Goal: Task Accomplishment & Management: Complete application form

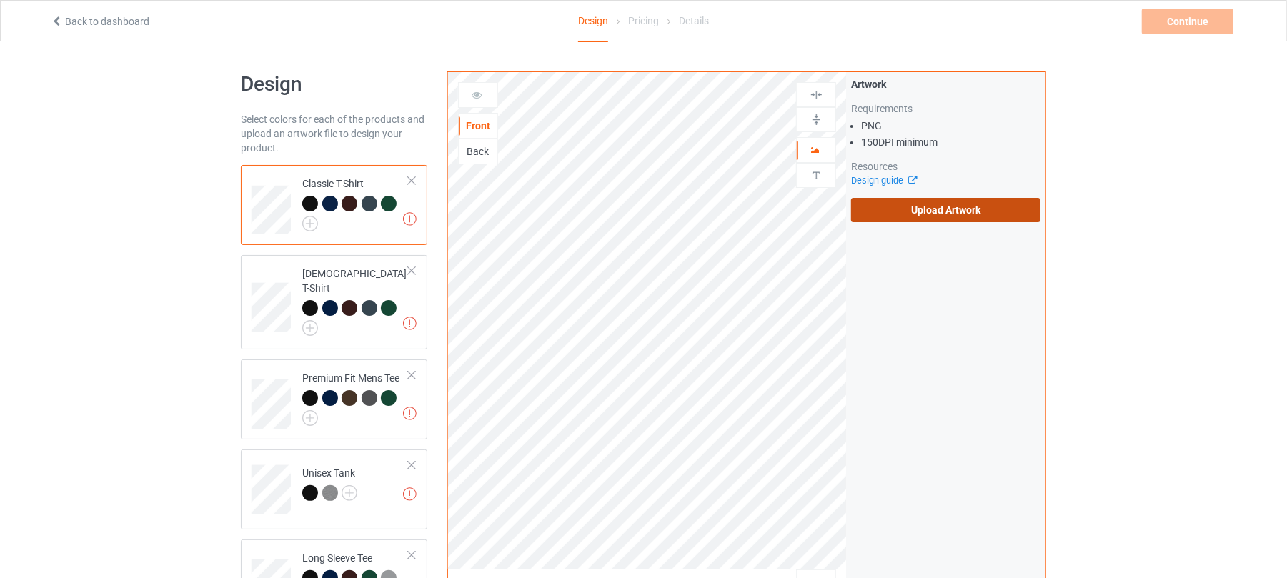
click at [936, 209] on label "Upload Artwork" at bounding box center [945, 210] width 189 height 24
click at [0, 0] on input "Upload Artwork" at bounding box center [0, 0] width 0 height 0
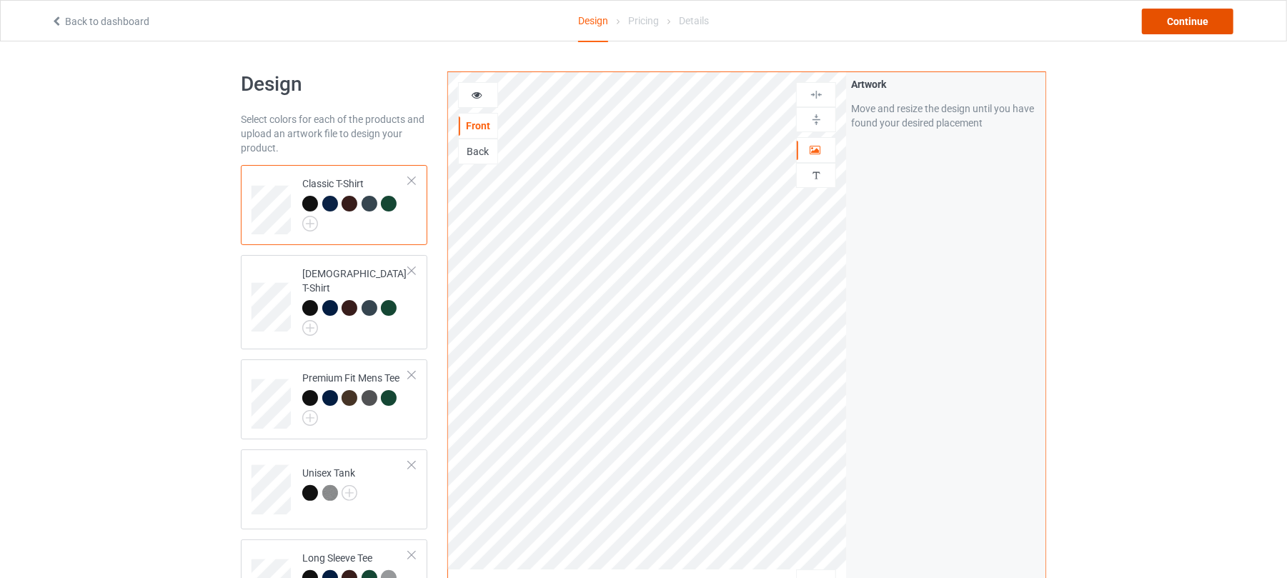
click at [1196, 29] on div "Continue" at bounding box center [1188, 22] width 92 height 26
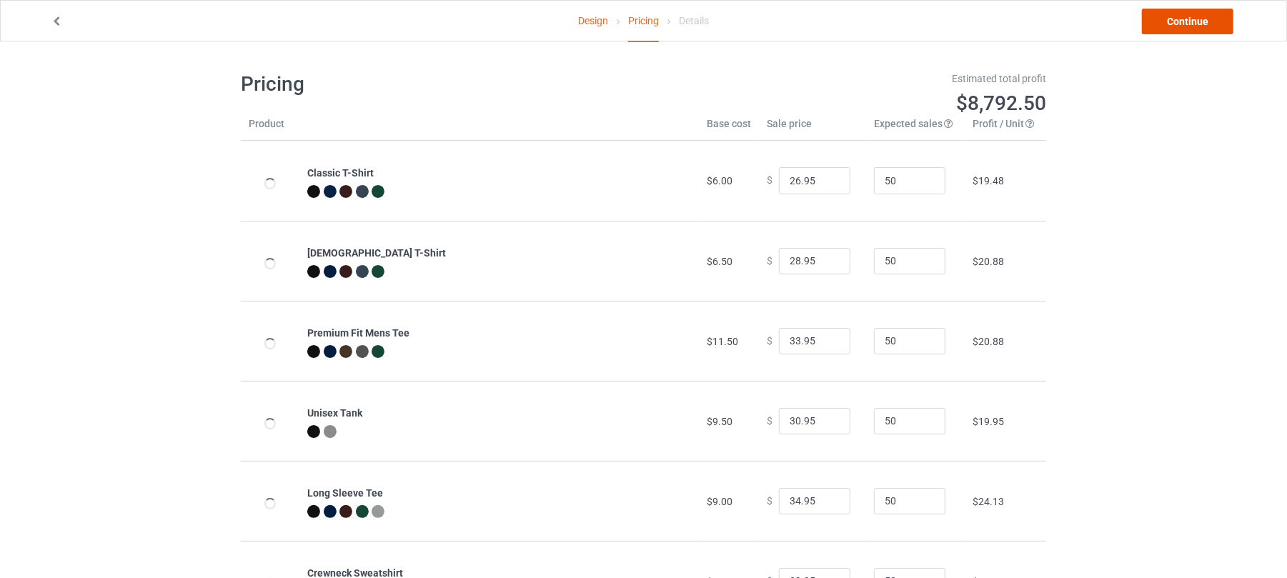
click at [1181, 26] on link "Continue" at bounding box center [1188, 22] width 92 height 26
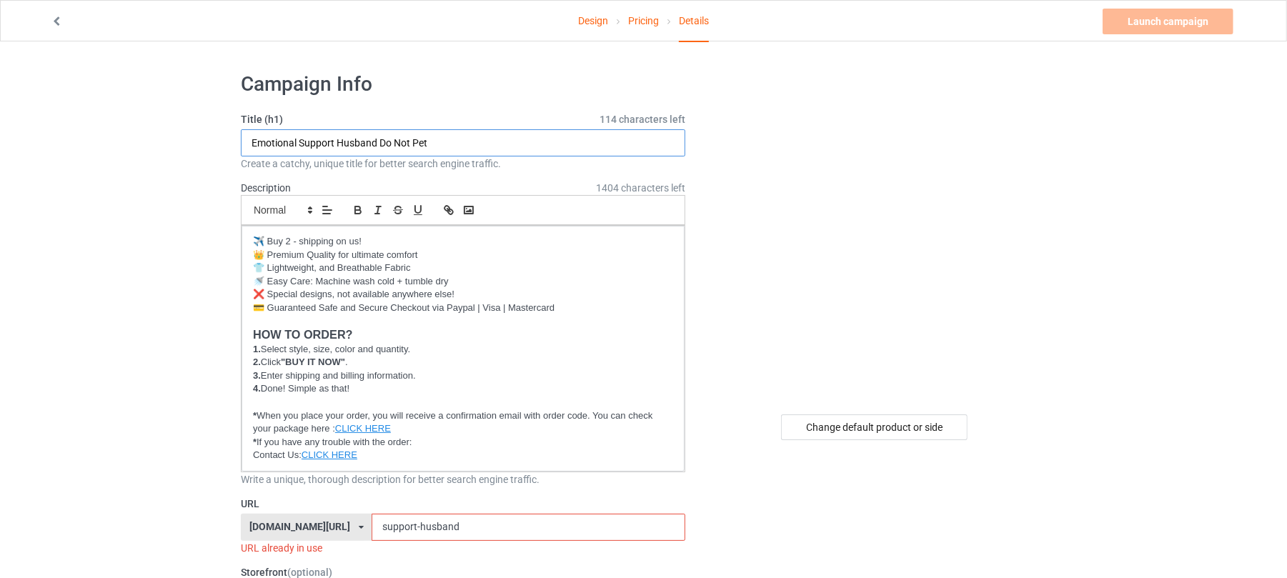
drag, startPoint x: 463, startPoint y: 146, endPoint x: 104, endPoint y: 137, distance: 359.7
paste input "Cuntry Western"
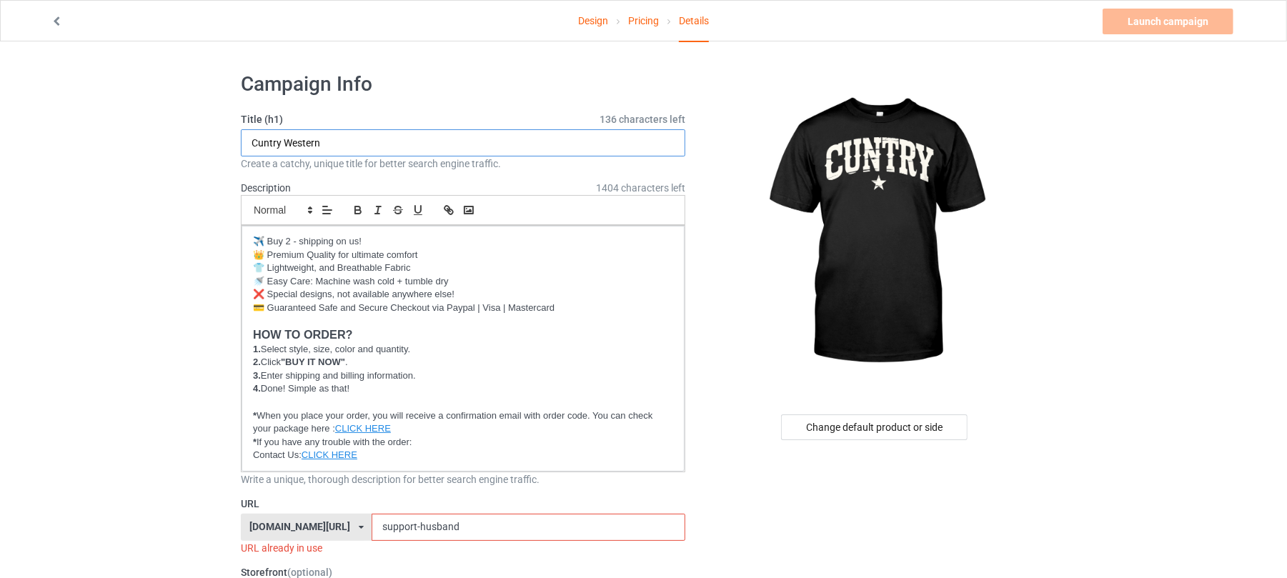
type input "Cuntry Western"
drag, startPoint x: 459, startPoint y: 530, endPoint x: 157, endPoint y: 493, distance: 304.0
paste input "Cuntry Western"
type input "cuntry-western"
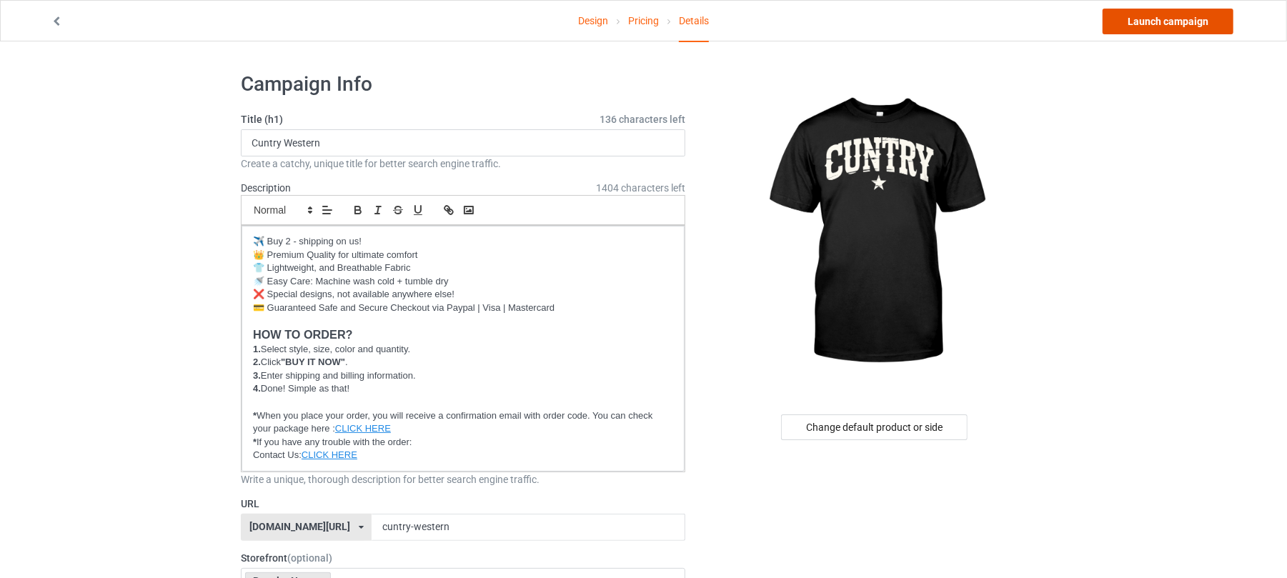
click at [1171, 20] on link "Launch campaign" at bounding box center [1168, 22] width 131 height 26
